Goal: Check status

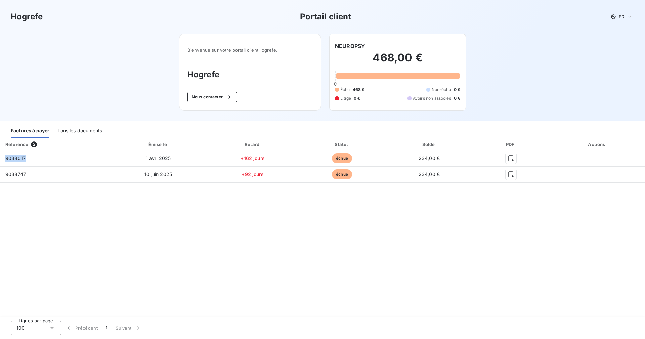
drag, startPoint x: 36, startPoint y: 158, endPoint x: -6, endPoint y: 160, distance: 42.3
click at [0, 160] on html "[PERSON_NAME] Portail client FR Bienvenue sur votre portail client [PERSON_NAME…" at bounding box center [322, 169] width 645 height 339
copy table "Référence 2 Émise le Retard Statut Solde PDF Actions 9038017"
drag, startPoint x: 41, startPoint y: 176, endPoint x: -13, endPoint y: 176, distance: 54.1
click at [0, 176] on html "[PERSON_NAME] Portail client FR Bienvenue sur votre portail client [PERSON_NAME…" at bounding box center [322, 169] width 645 height 339
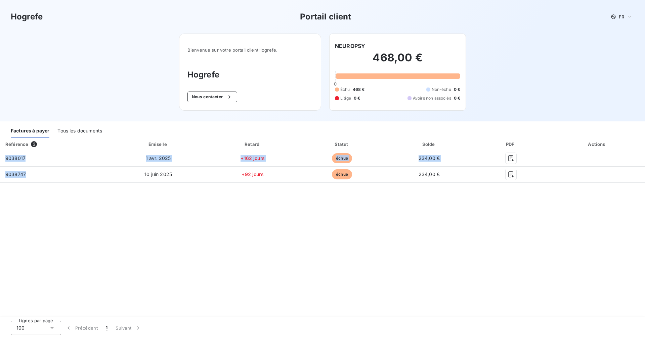
click at [23, 223] on div "Référence 2 Émise le Retard Statut Solde PDF Actions 9038017 [DATE] +162 jours …" at bounding box center [322, 228] width 645 height 180
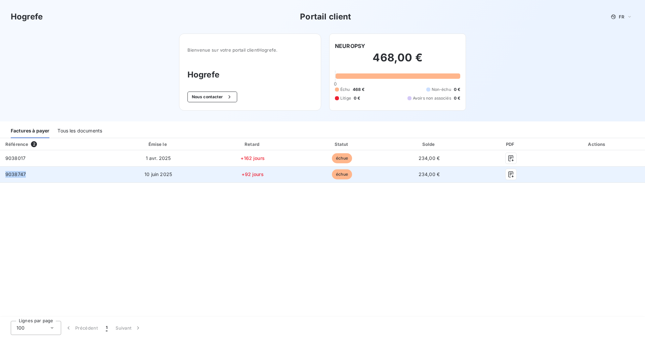
drag, startPoint x: 31, startPoint y: 177, endPoint x: 4, endPoint y: 175, distance: 26.6
click at [4, 175] on td "9038747" at bounding box center [54, 175] width 109 height 16
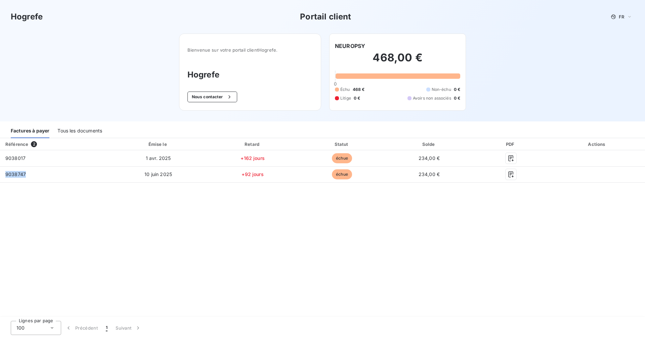
copy span "9038747"
